Goal: Task Accomplishment & Management: Manage account settings

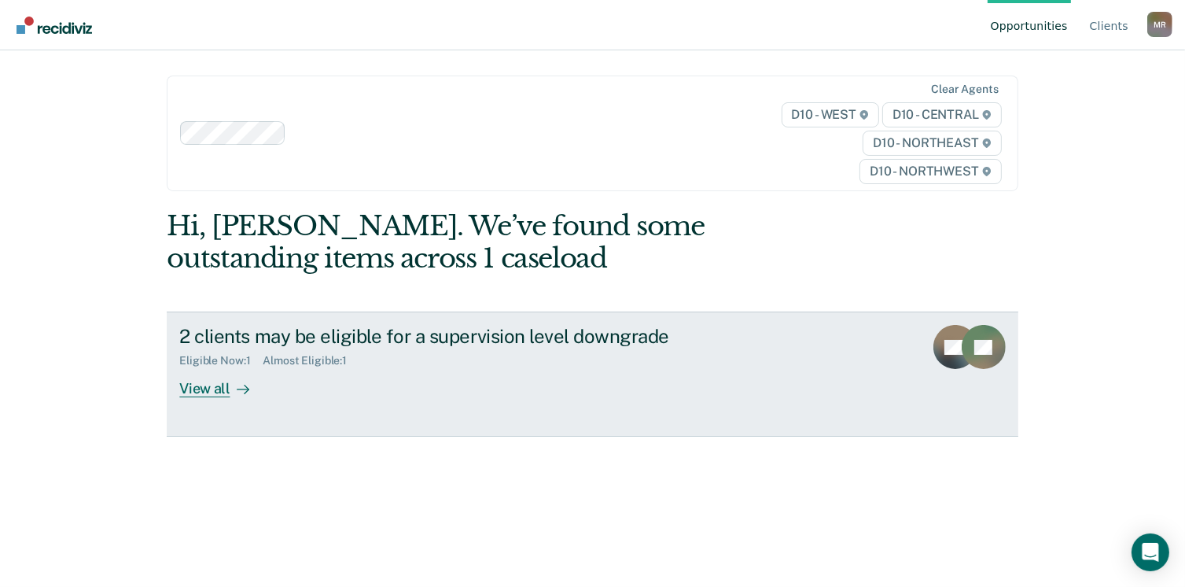
click at [186, 385] on div "View all" at bounding box center [223, 382] width 88 height 31
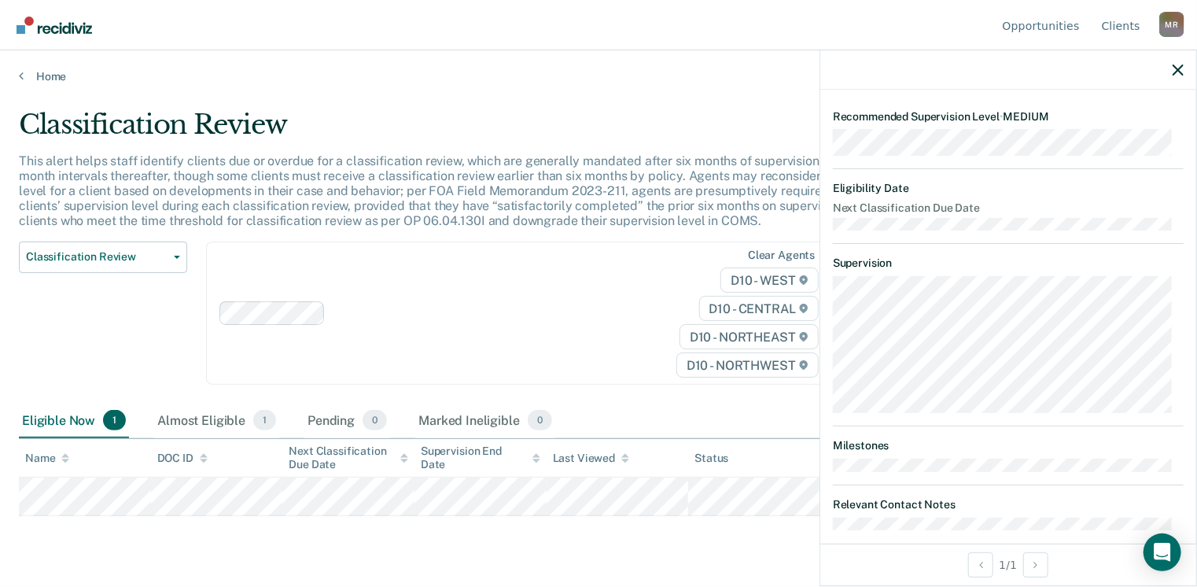
scroll to position [264, 0]
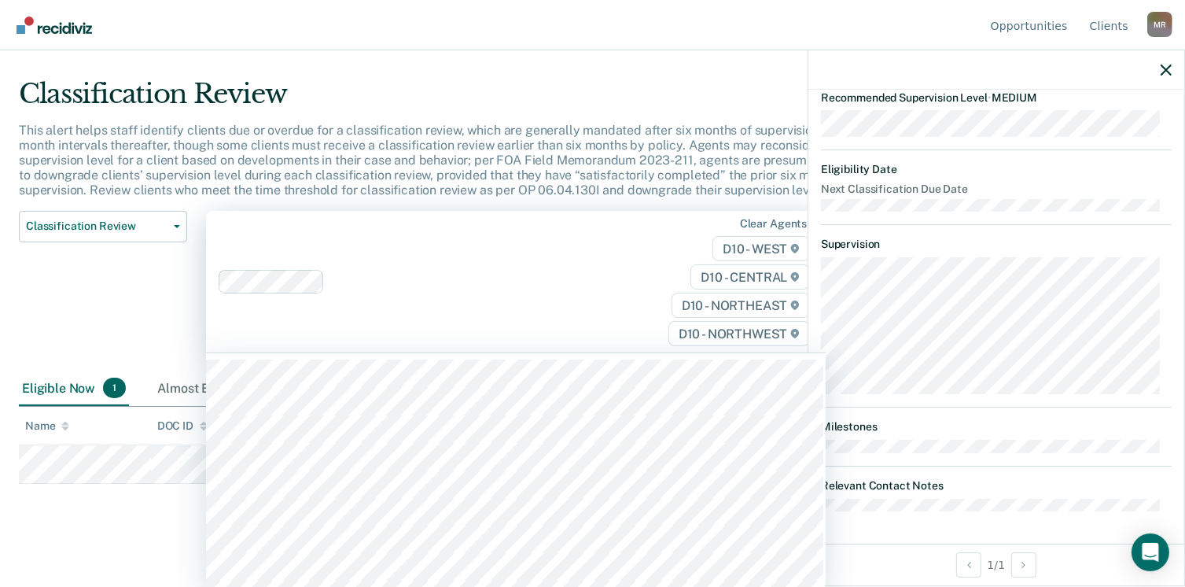
click at [596, 308] on div "Clear agents D10 - WEST D10 - CENTRAL D10 - NORTHEAST D10 - NORTHWEST" at bounding box center [516, 282] width 620 height 142
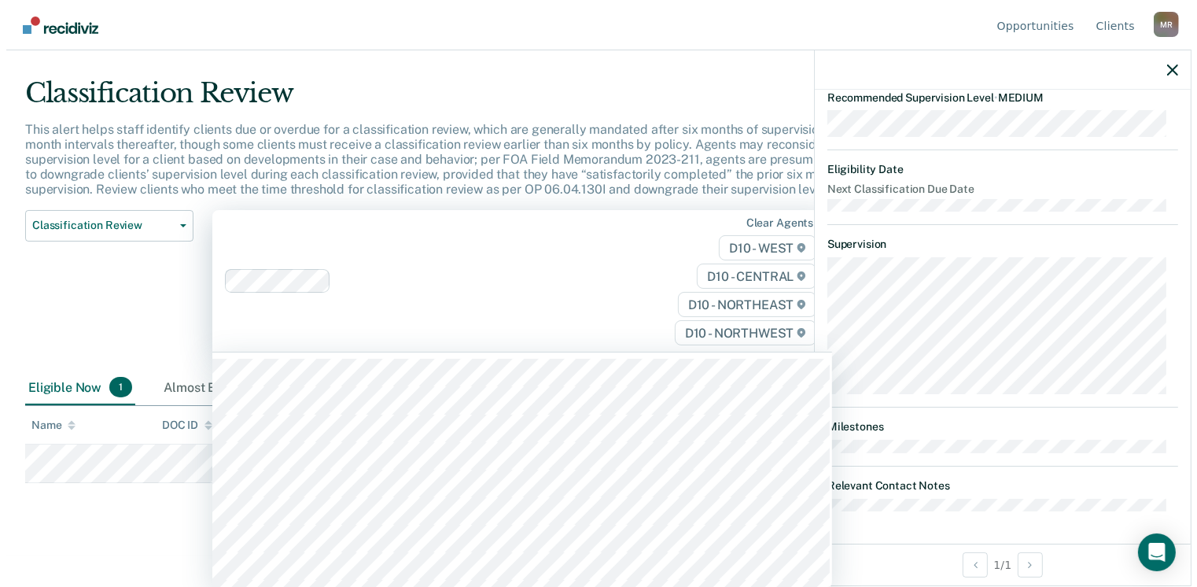
scroll to position [0, 0]
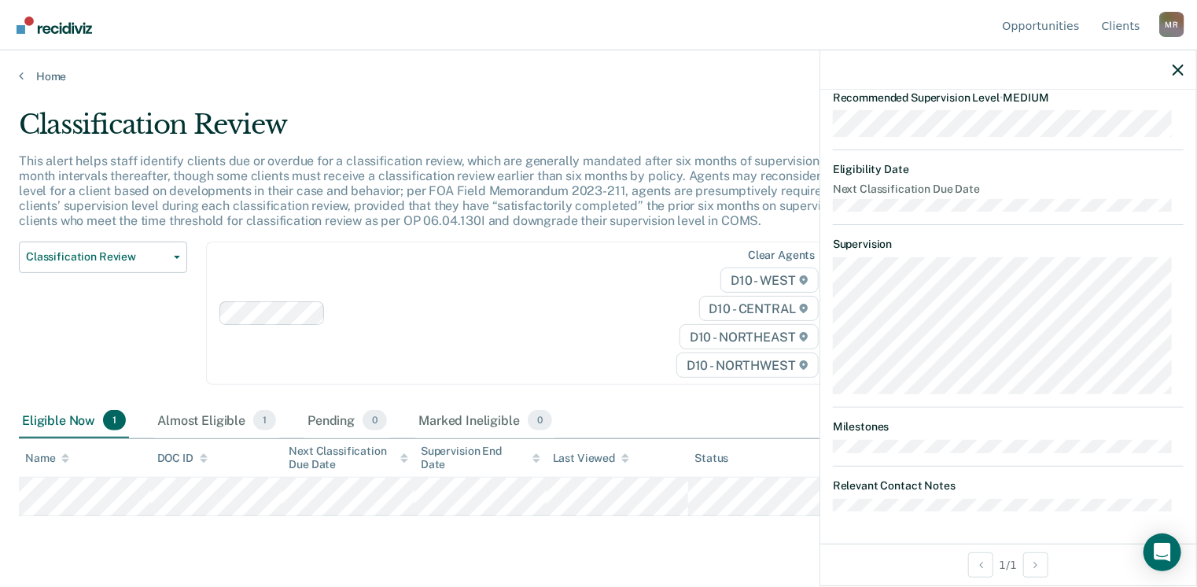
click at [116, 311] on div "Classification Review Classification Review Early Discharge Minimum Telephone R…" at bounding box center [103, 322] width 168 height 163
click at [1176, 65] on icon "button" at bounding box center [1178, 70] width 11 height 11
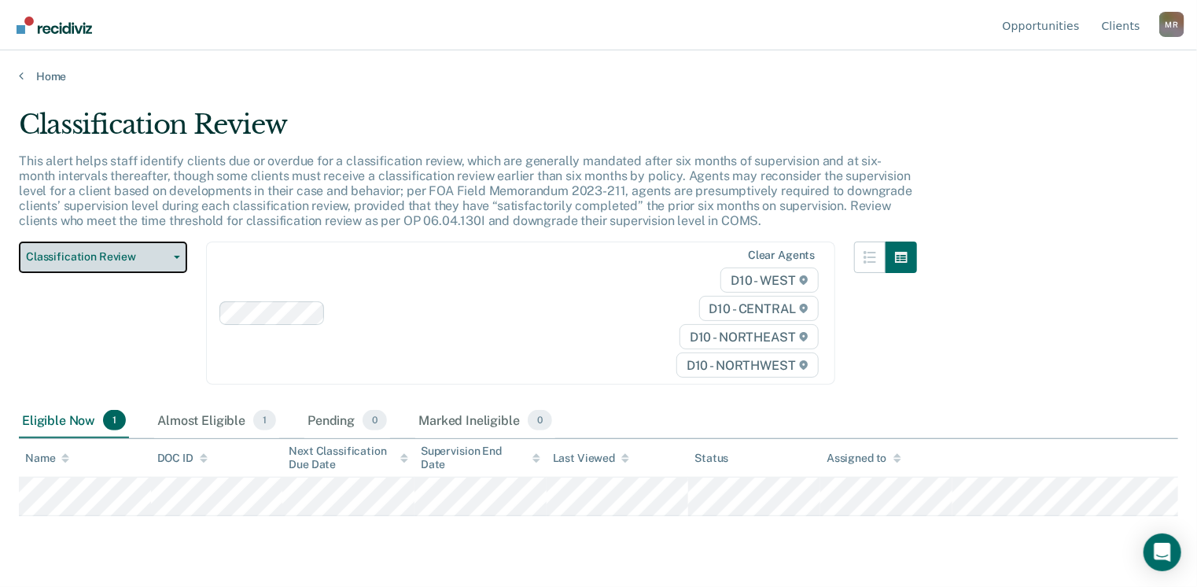
click at [179, 256] on icon "button" at bounding box center [177, 257] width 6 height 3
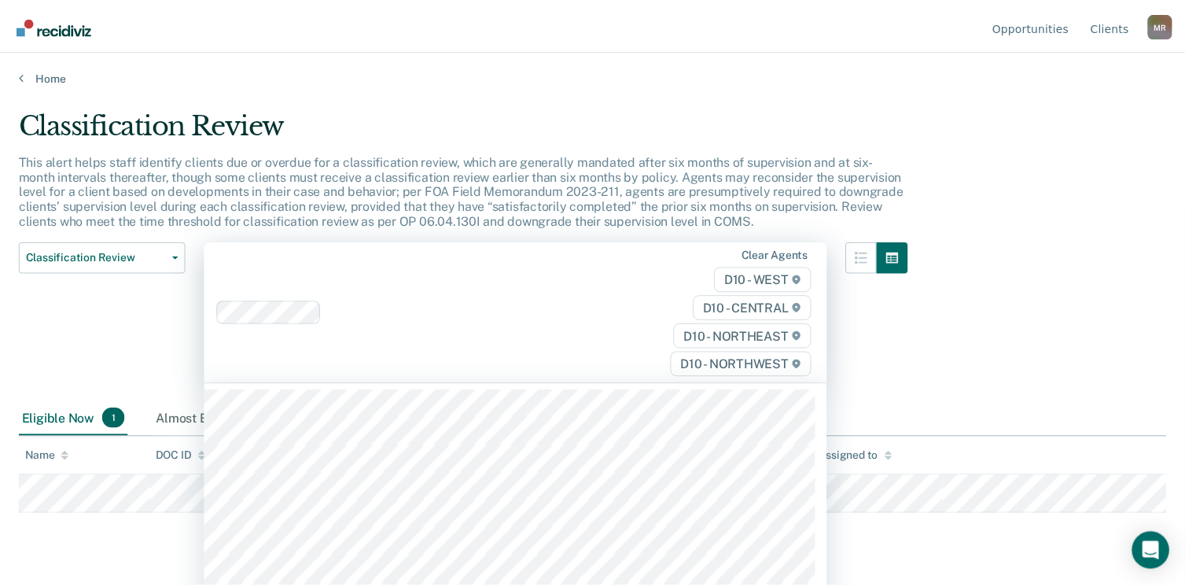
scroll to position [31, 0]
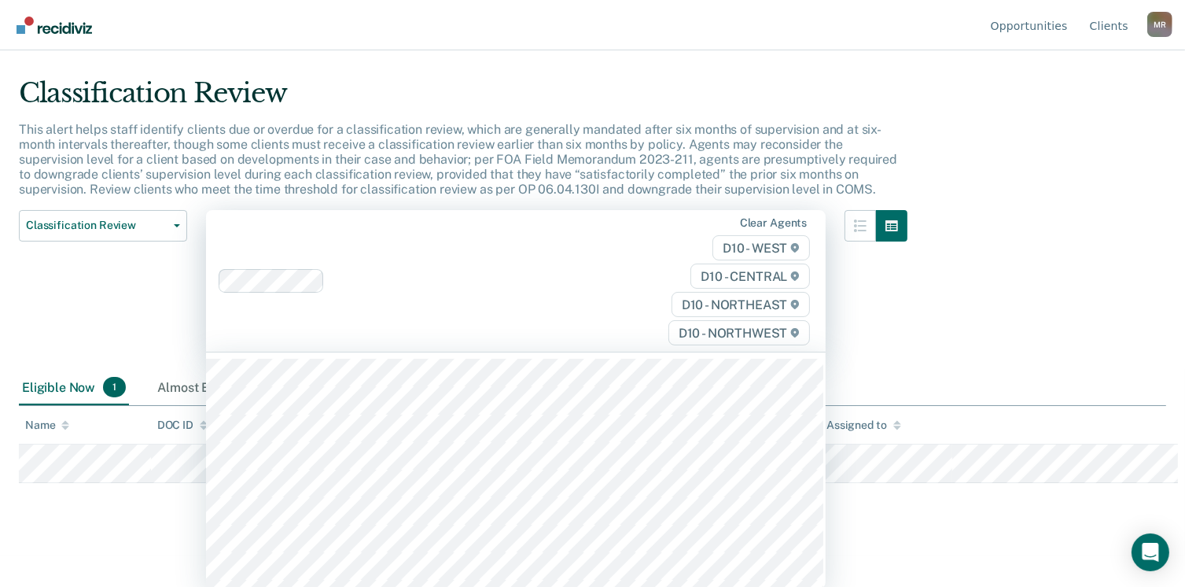
click at [439, 256] on div "Clear agents D10 - WEST D10 - CENTRAL D10 - NORTHEAST D10 - NORTHWEST" at bounding box center [516, 281] width 620 height 142
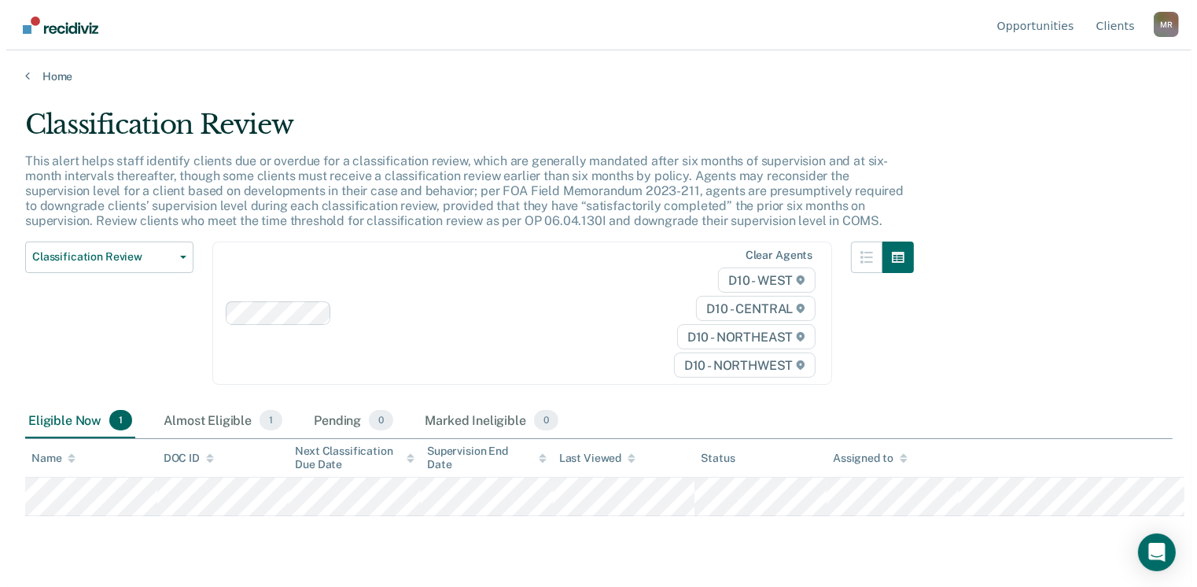
scroll to position [0, 0]
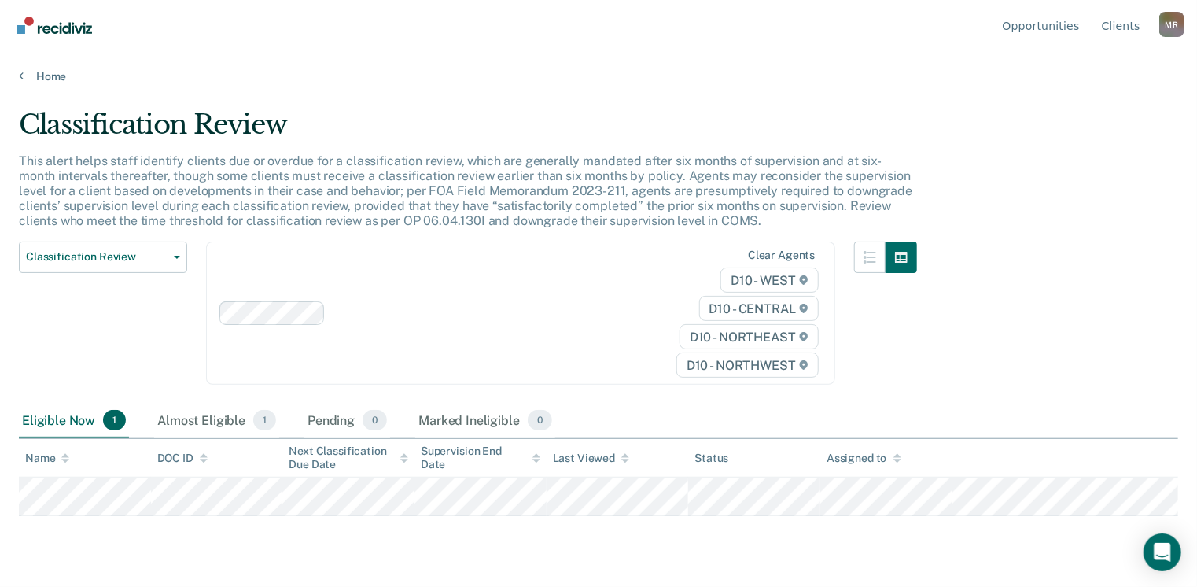
click at [86, 314] on div "Classification Review Classification Review Early Discharge Minimum Telephone R…" at bounding box center [103, 322] width 168 height 163
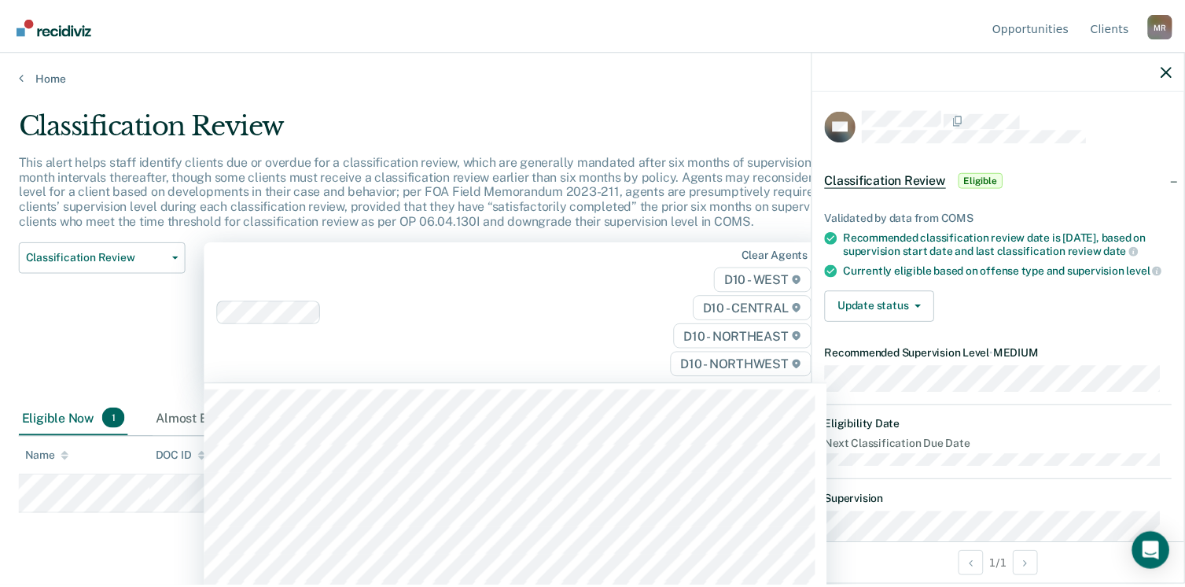
scroll to position [31, 0]
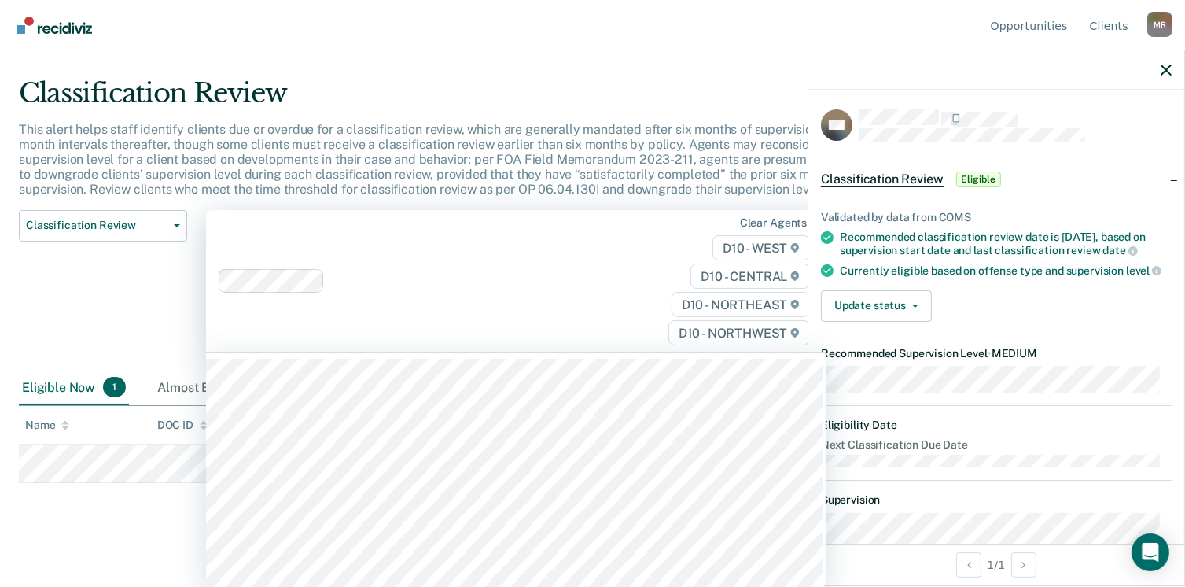
click at [551, 289] on div "Clear agents D10 - WEST D10 - CENTRAL D10 - NORTHEAST D10 - NORTHWEST" at bounding box center [516, 281] width 620 height 142
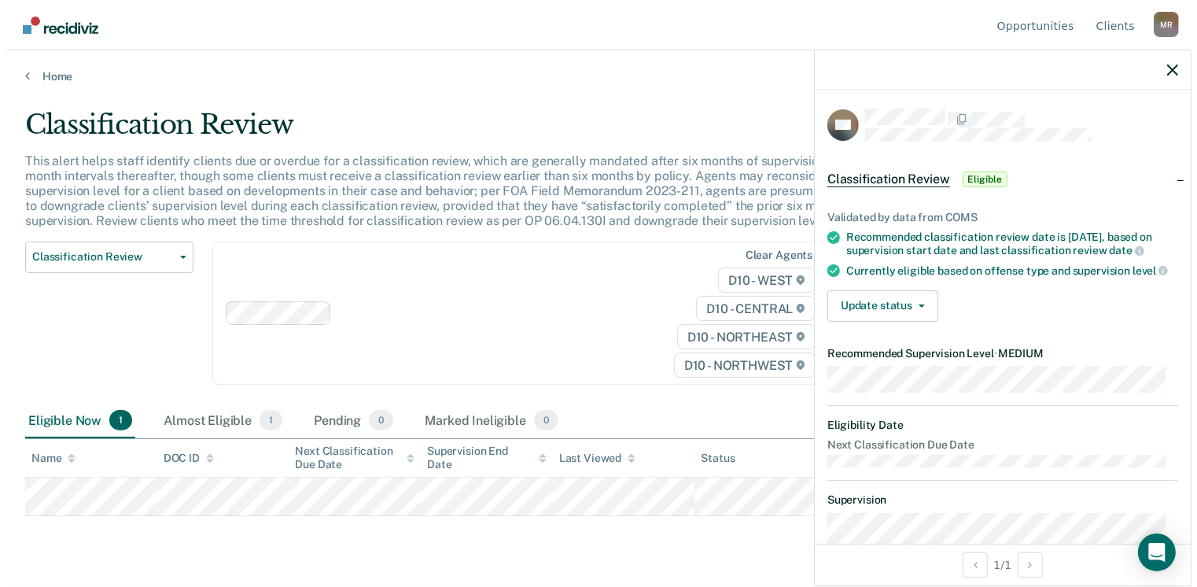
scroll to position [0, 0]
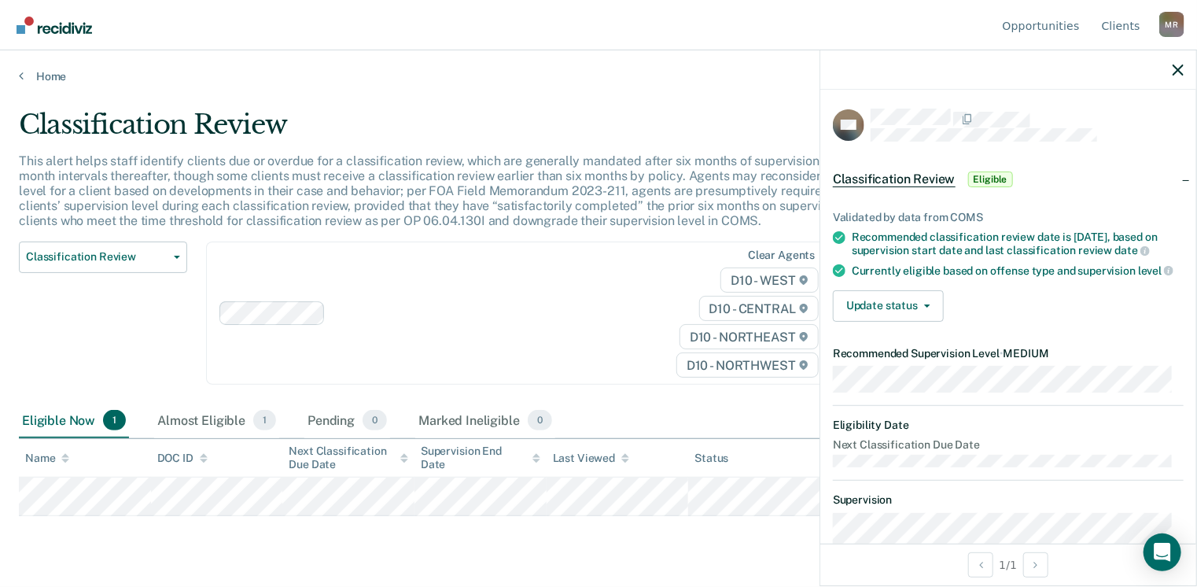
click at [160, 284] on div "Classification Review Classification Review Early Discharge Minimum Telephone R…" at bounding box center [103, 322] width 168 height 163
click at [1178, 67] on icon "button" at bounding box center [1178, 70] width 11 height 11
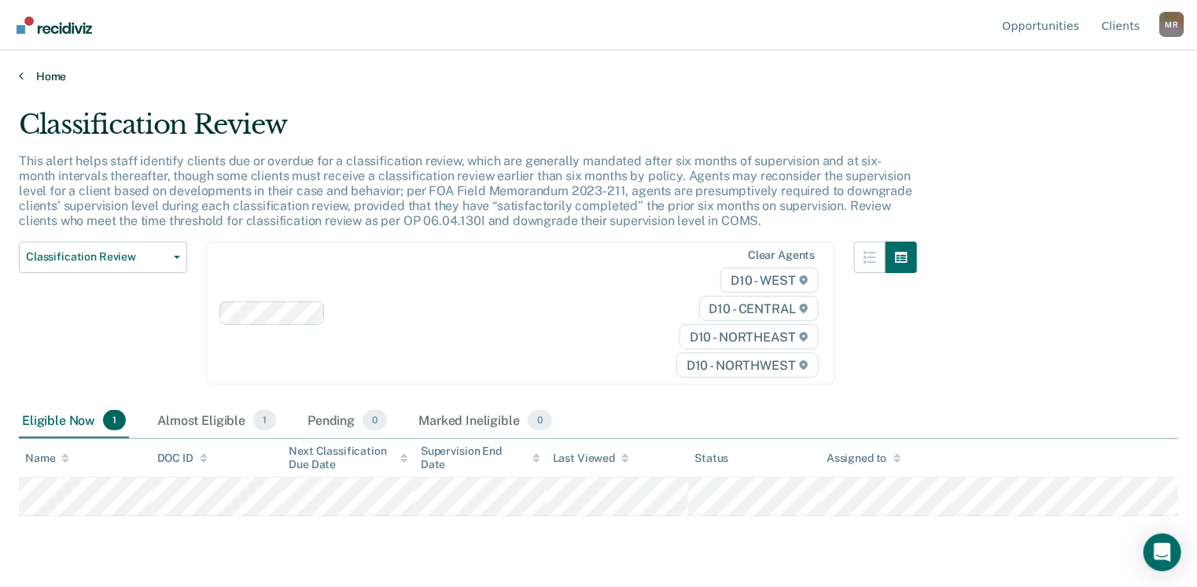
click at [20, 75] on icon at bounding box center [21, 75] width 5 height 13
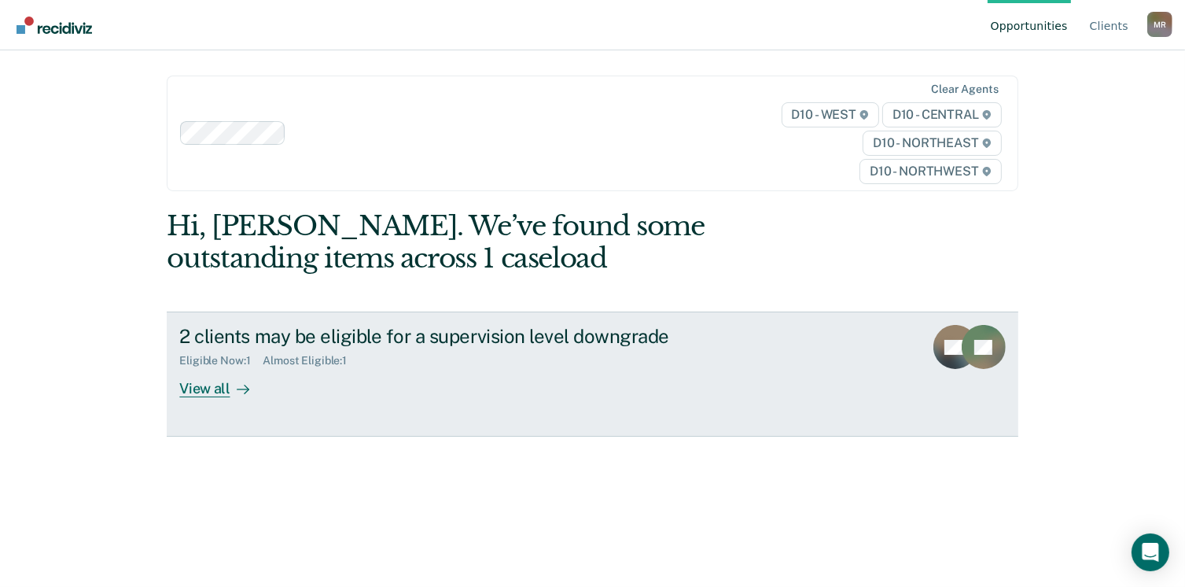
click at [196, 391] on div "View all" at bounding box center [223, 382] width 88 height 31
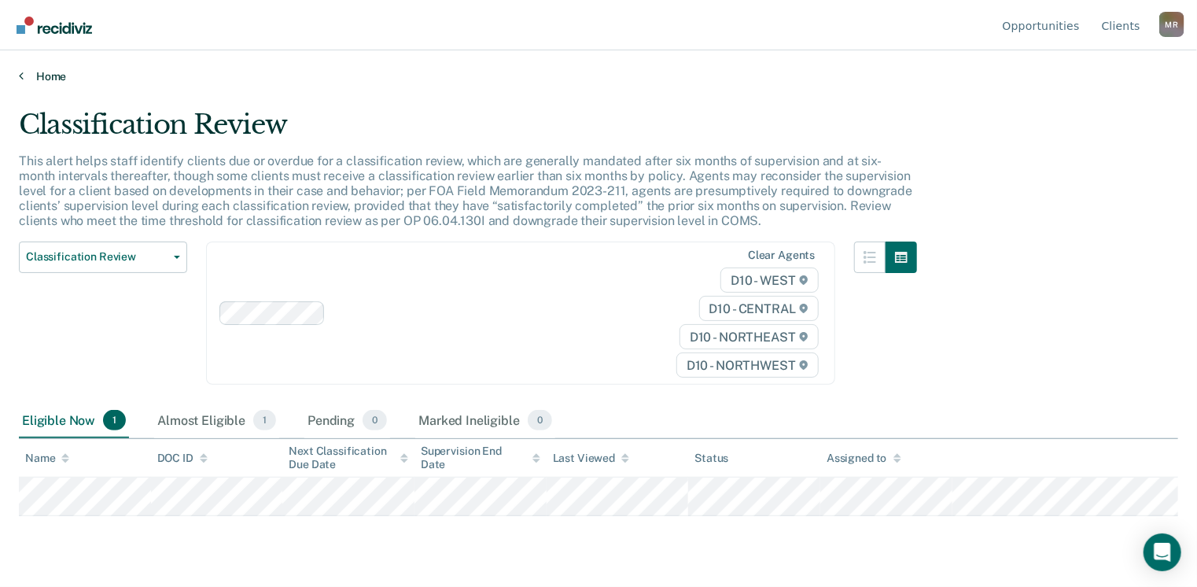
click at [19, 73] on icon at bounding box center [21, 75] width 5 height 13
click at [28, 70] on link "Home" at bounding box center [598, 76] width 1159 height 14
click at [38, 75] on link "Home" at bounding box center [598, 76] width 1159 height 14
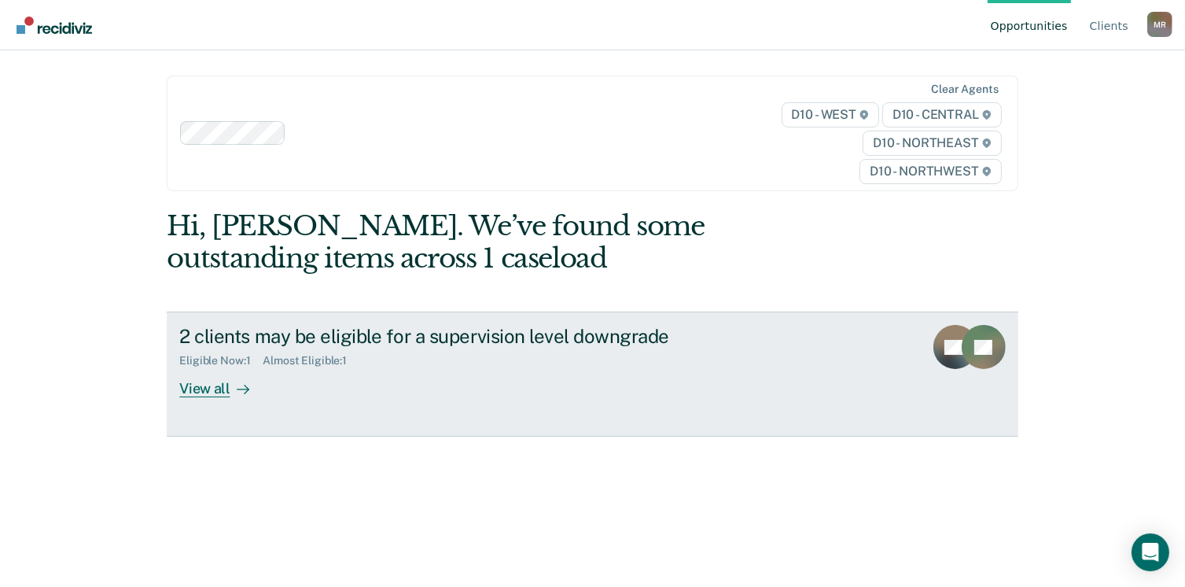
click at [213, 391] on div "View all" at bounding box center [223, 382] width 88 height 31
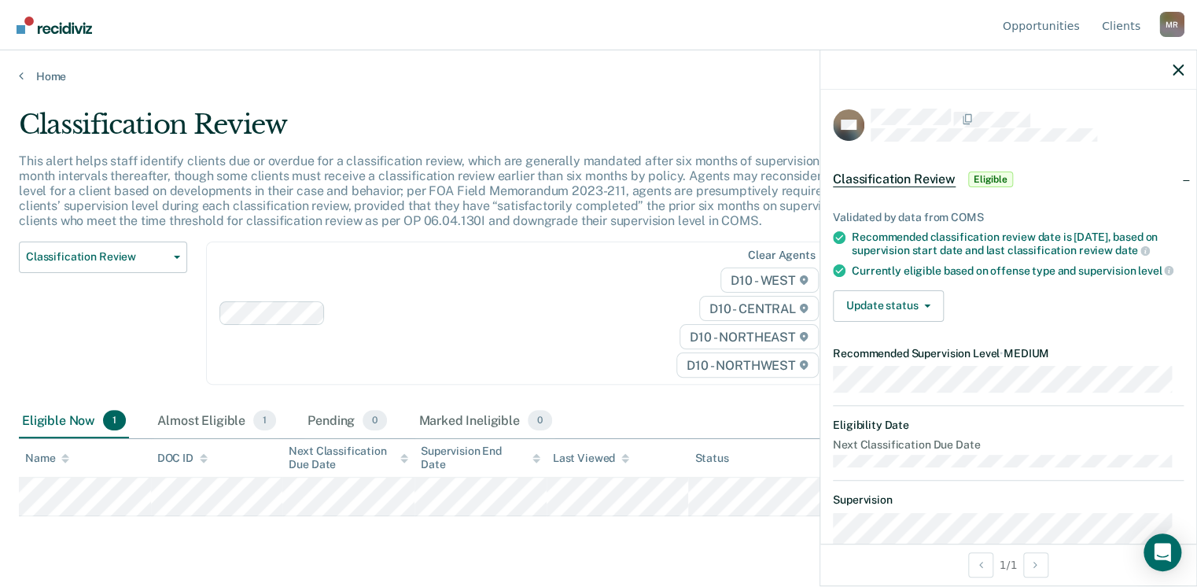
click at [1174, 175] on div "Classification Review Eligible" at bounding box center [1008, 179] width 376 height 50
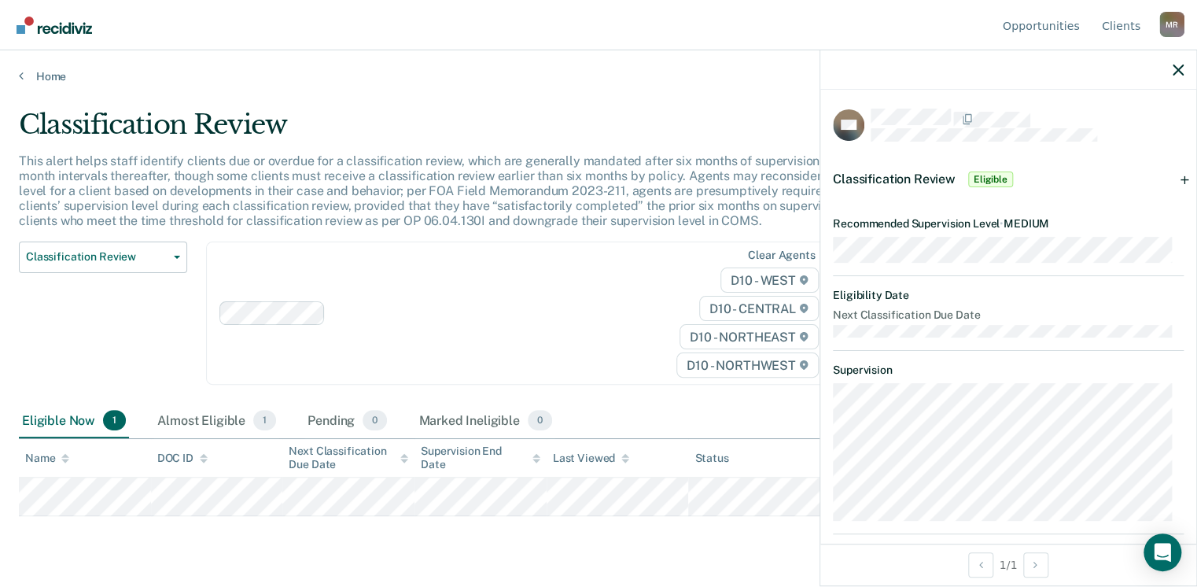
click at [1174, 175] on div "Classification Review Eligible" at bounding box center [1008, 179] width 376 height 50
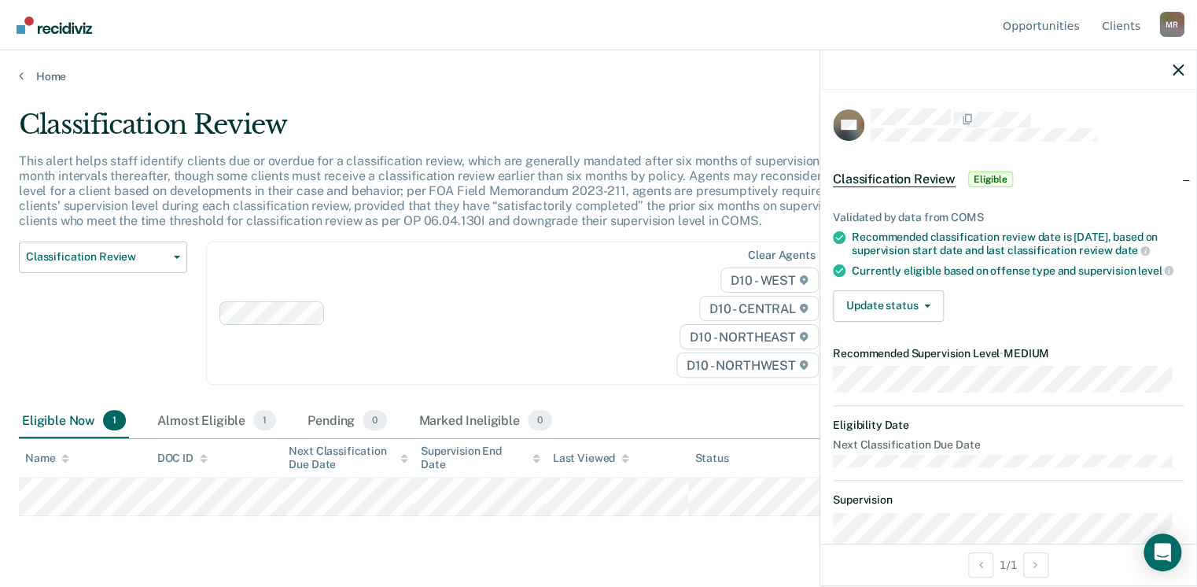
click at [1174, 175] on div "Classification Review Eligible" at bounding box center [1008, 179] width 376 height 50
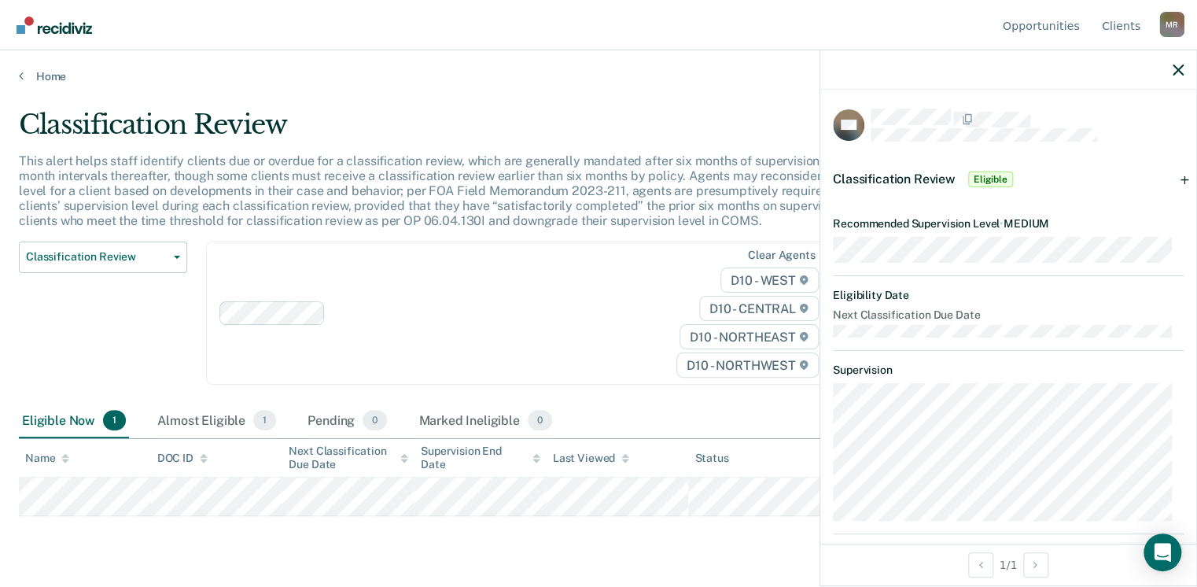
click at [1174, 175] on div "Classification Review Eligible" at bounding box center [1008, 179] width 376 height 50
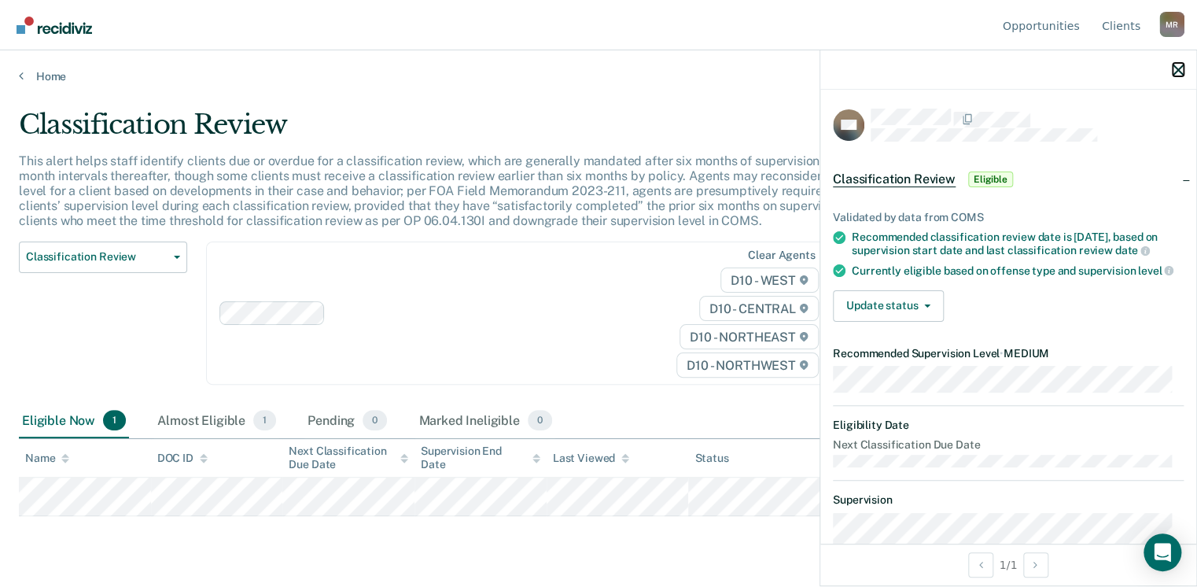
click at [1177, 68] on icon "button" at bounding box center [1178, 70] width 11 height 11
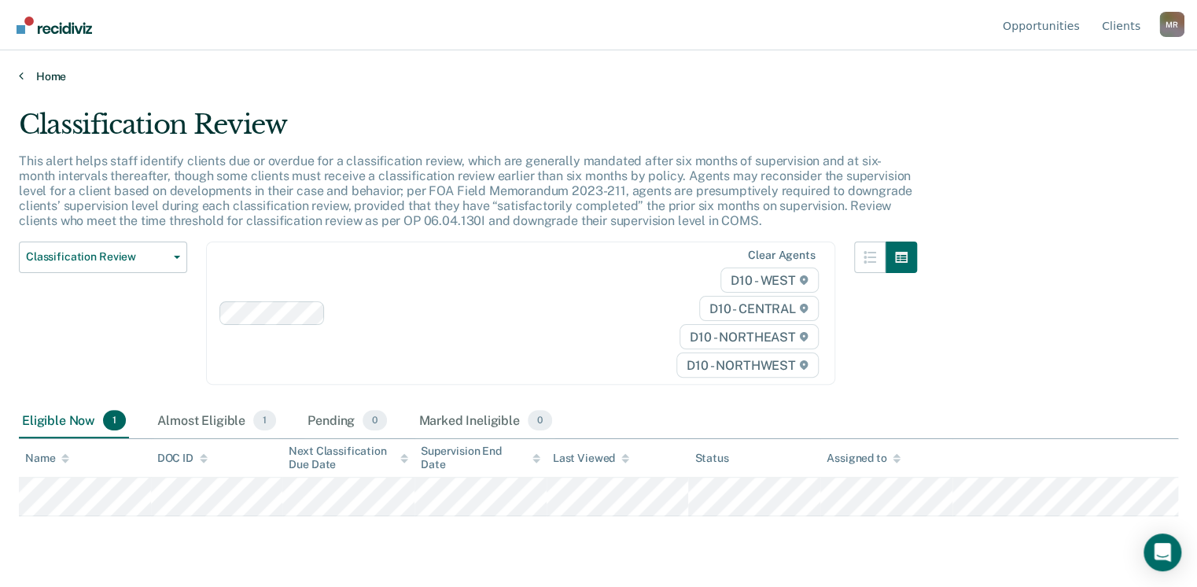
click at [28, 79] on link "Home" at bounding box center [598, 76] width 1159 height 14
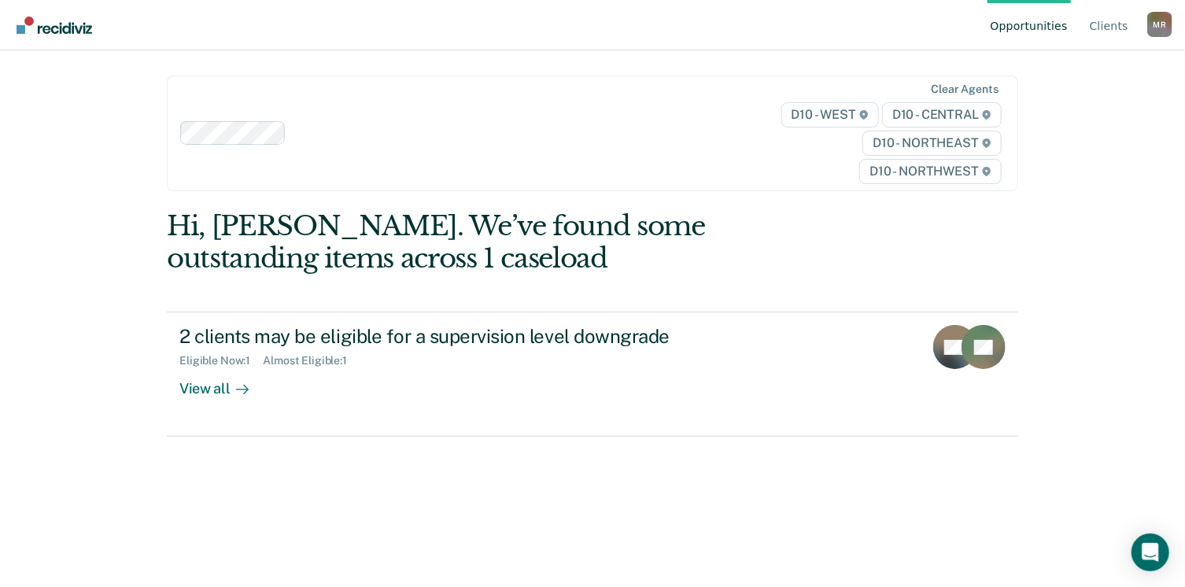
click at [1162, 24] on div "M R" at bounding box center [1159, 24] width 25 height 25
click at [1075, 120] on link "Log Out" at bounding box center [1095, 123] width 101 height 13
